Goal: Task Accomplishment & Management: Use online tool/utility

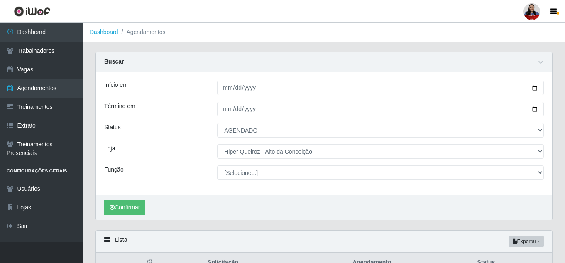
select select "AGENDADO"
select select "515"
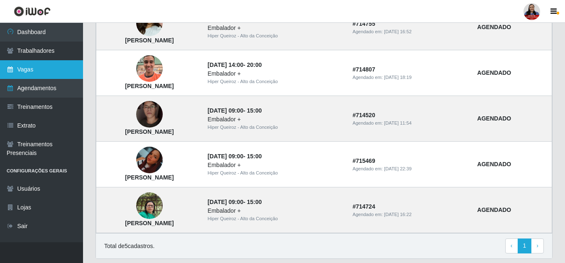
click at [33, 75] on link "Vagas" at bounding box center [41, 69] width 83 height 19
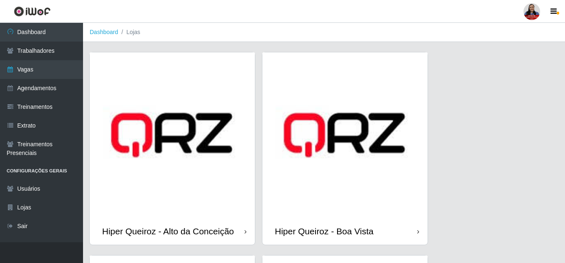
click at [216, 197] on img at bounding box center [172, 134] width 165 height 165
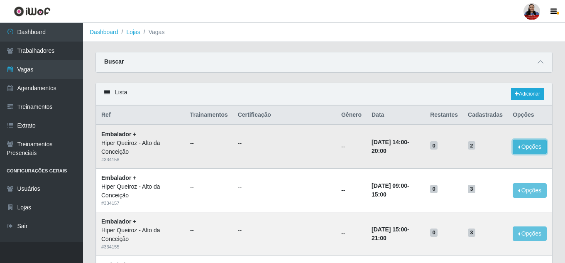
click at [530, 145] on button "Opções" at bounding box center [530, 147] width 34 height 15
click at [469, 148] on link "Editar" at bounding box center [466, 148] width 24 height 7
